Goal: Entertainment & Leisure: Consume media (video, audio)

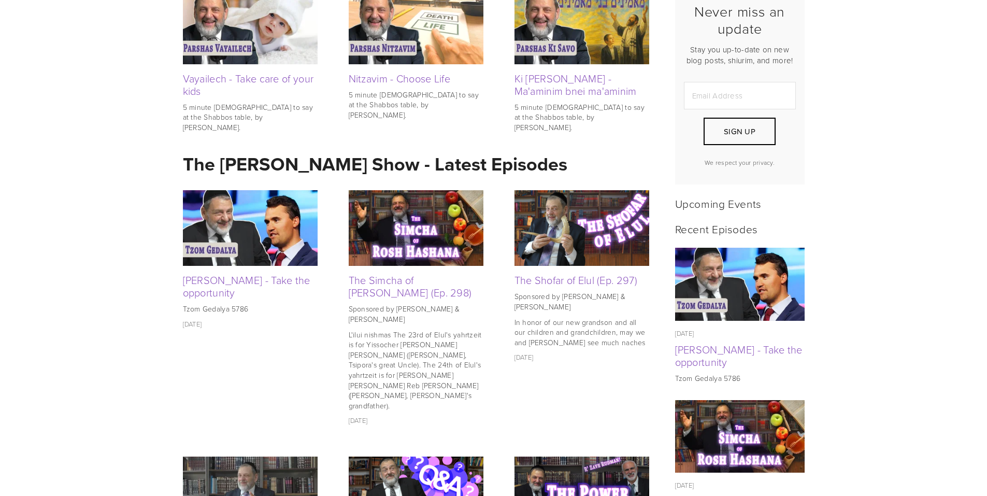
scroll to position [311, 0]
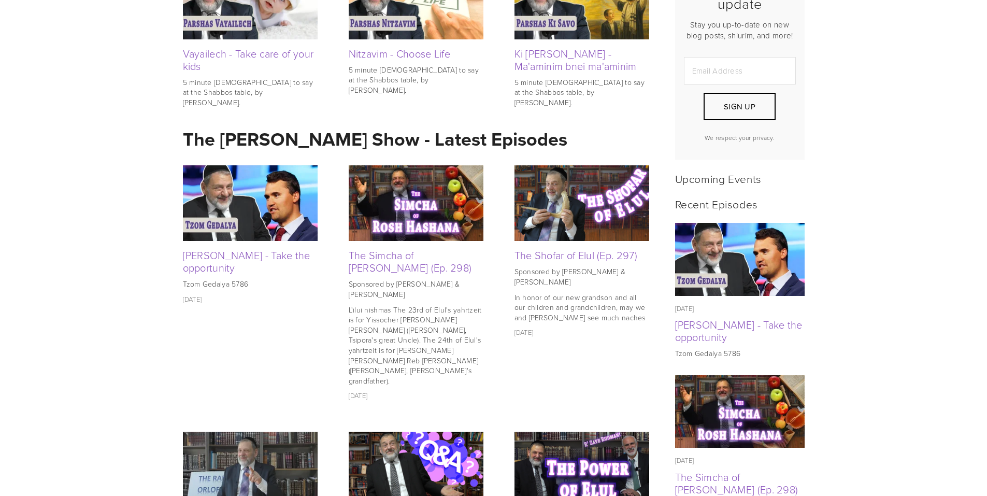
click at [266, 190] on img at bounding box center [250, 203] width 135 height 76
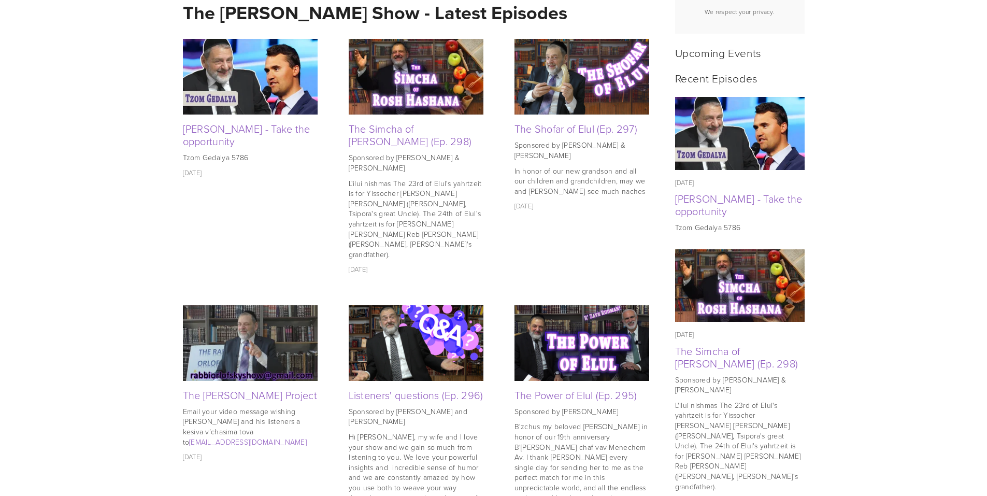
scroll to position [378, 0]
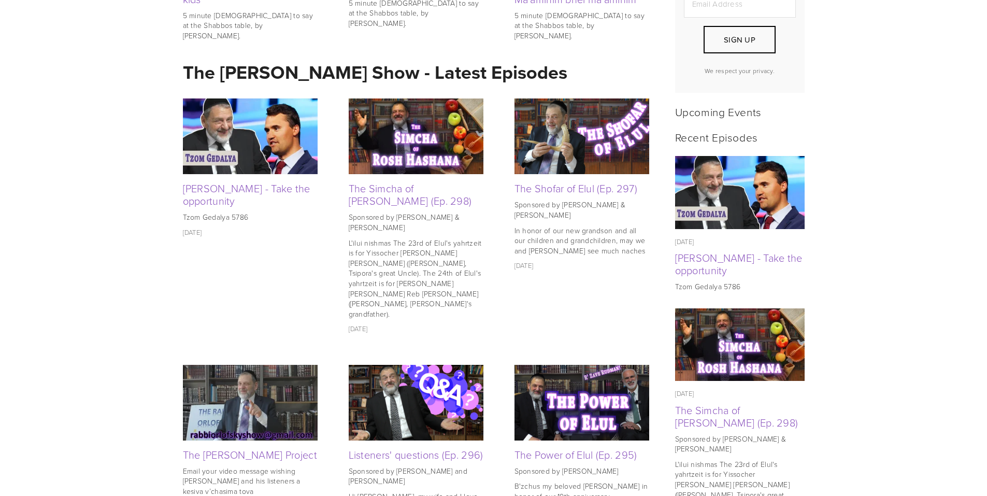
click at [394, 151] on img at bounding box center [416, 136] width 135 height 76
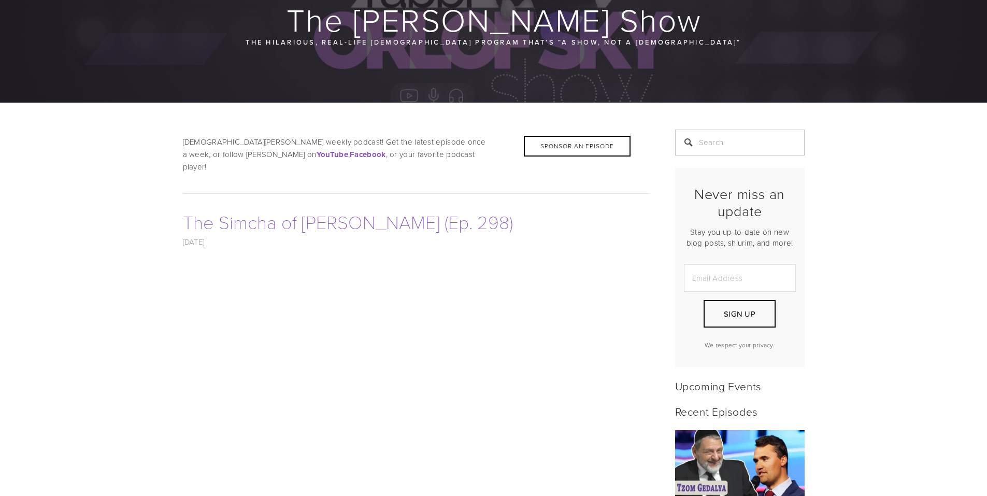
scroll to position [259, 0]
